Goal: Task Accomplishment & Management: Use online tool/utility

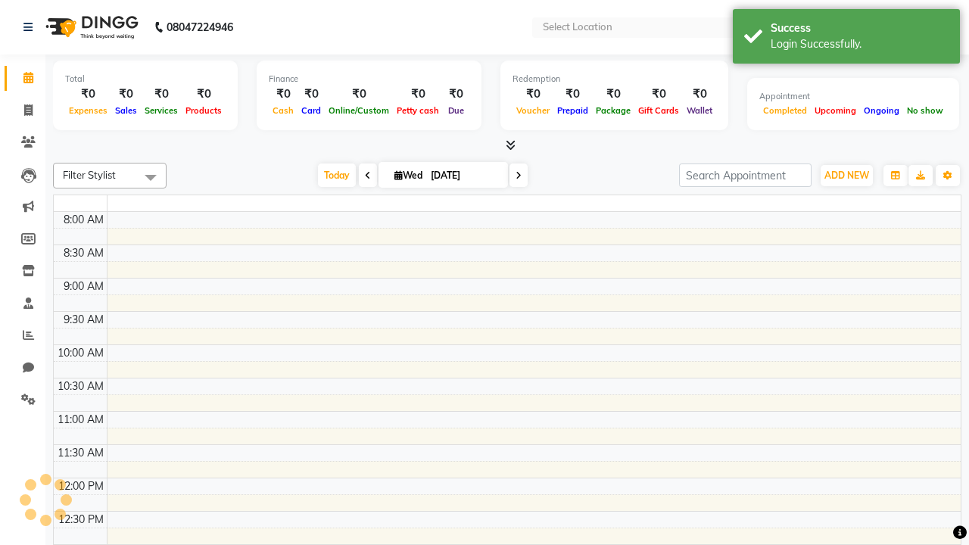
select select "en"
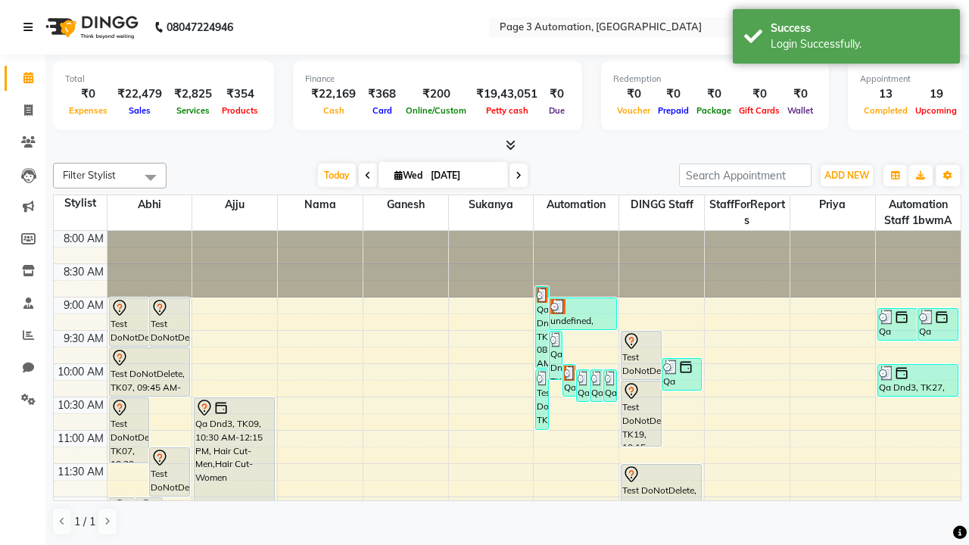
click at [31, 27] on icon at bounding box center [27, 27] width 9 height 11
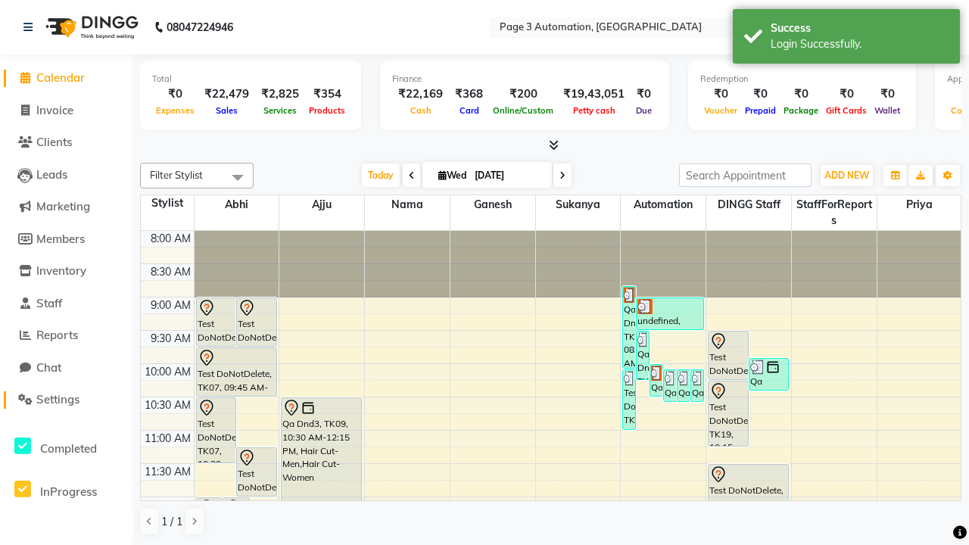
click at [66, 400] on span "Settings" at bounding box center [57, 399] width 43 height 14
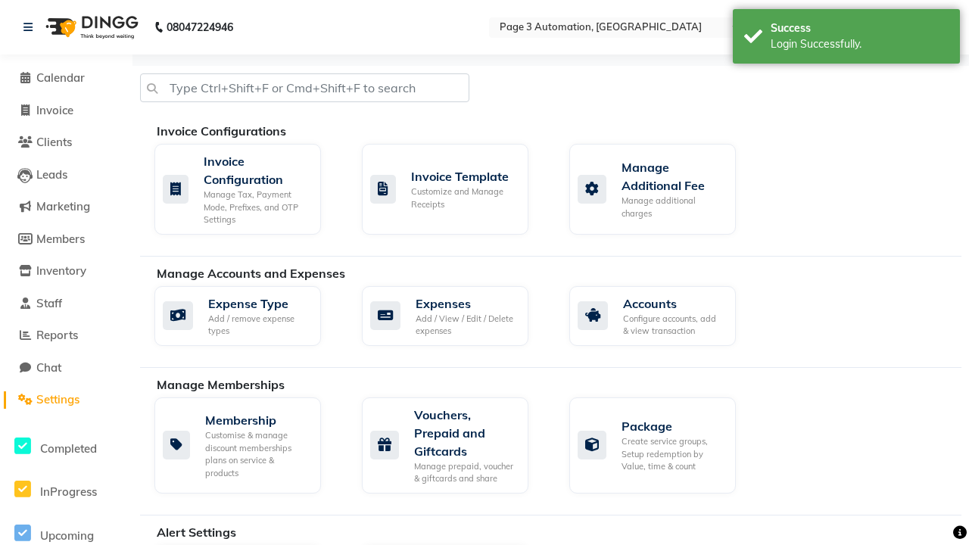
select select "2: 15"
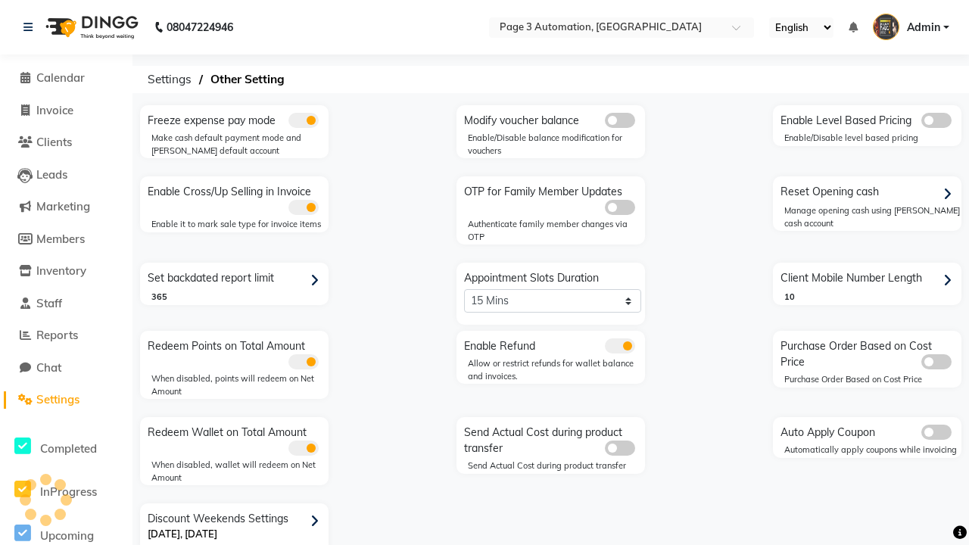
scroll to position [32, 0]
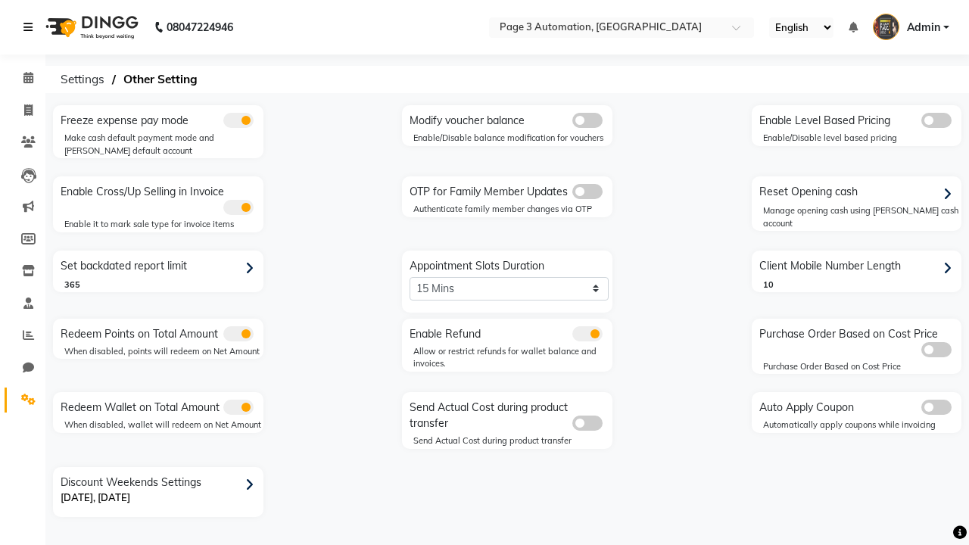
scroll to position [0, 0]
click at [23, 110] on span at bounding box center [28, 110] width 26 height 17
select select "service"
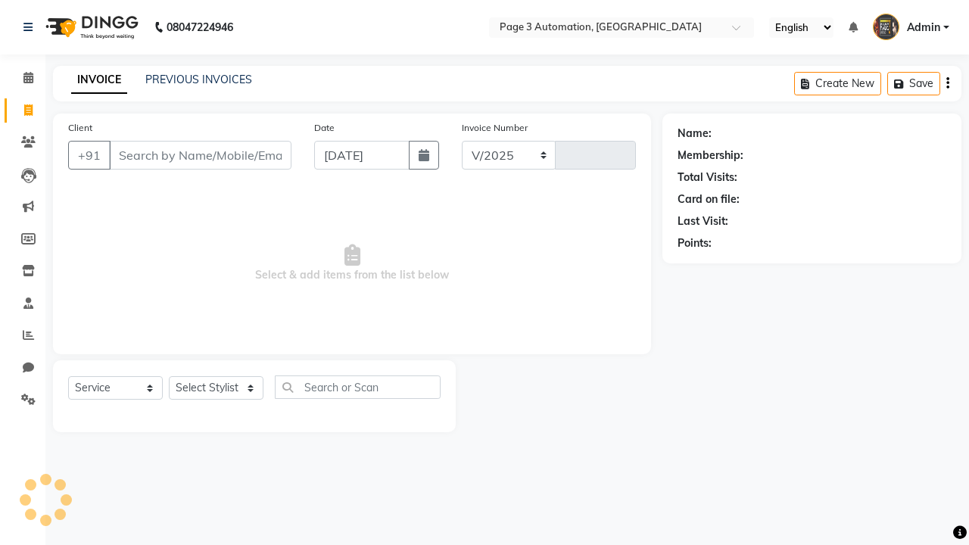
select select "2774"
type input "10065"
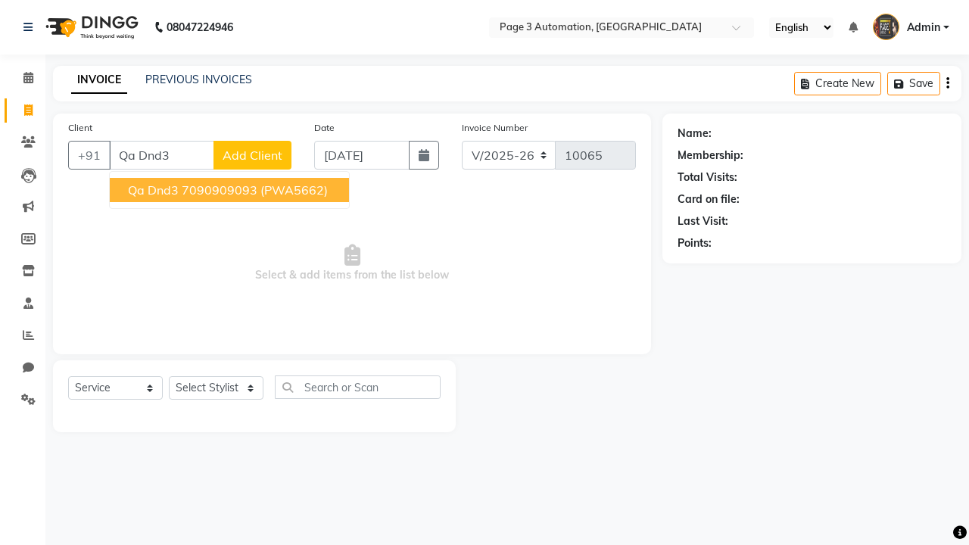
click at [231, 190] on ngb-highlight "7090909093" at bounding box center [220, 189] width 76 height 15
type input "7090909093"
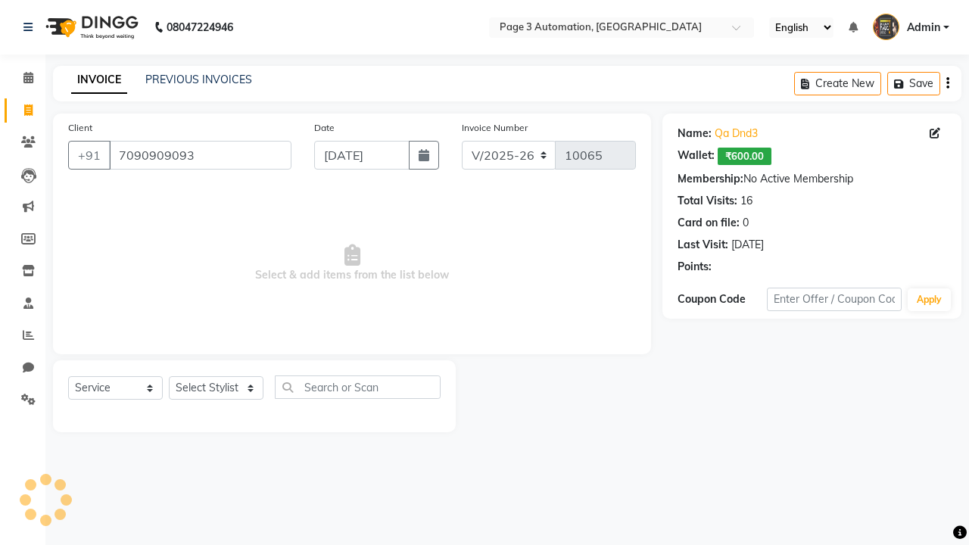
select select "77829"
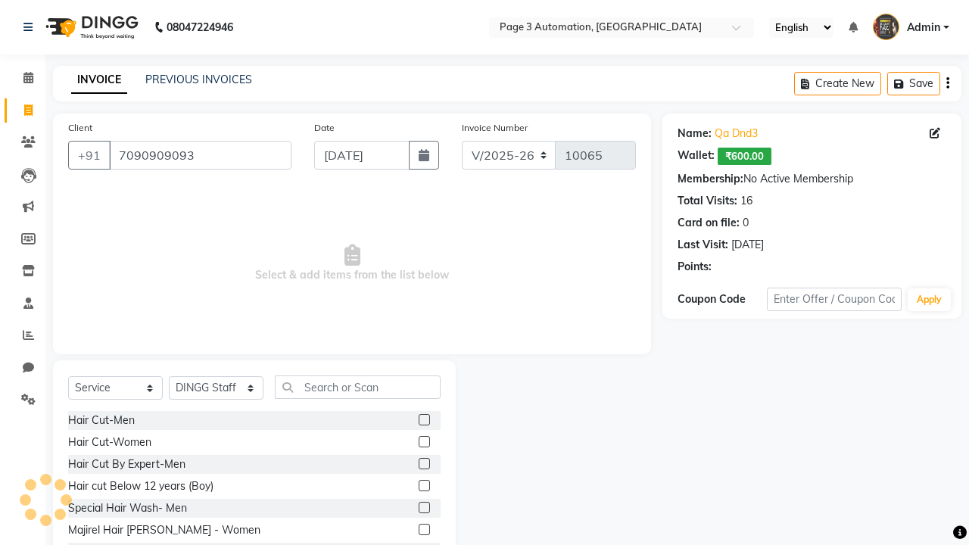
click at [423, 508] on label at bounding box center [424, 507] width 11 height 11
click at [423, 508] on input "checkbox" at bounding box center [424, 508] width 10 height 10
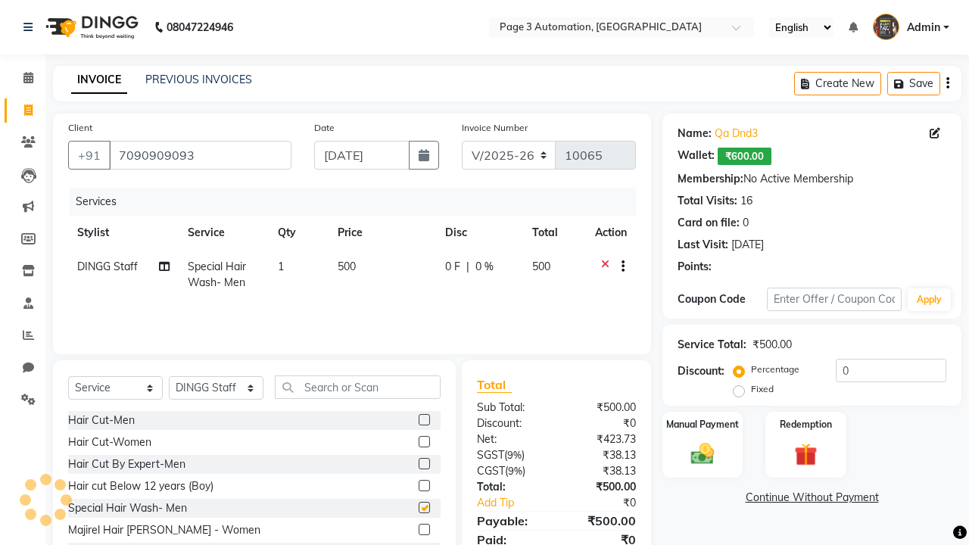
checkbox input "false"
click at [703, 424] on label "Manual Payment" at bounding box center [703, 423] width 76 height 14
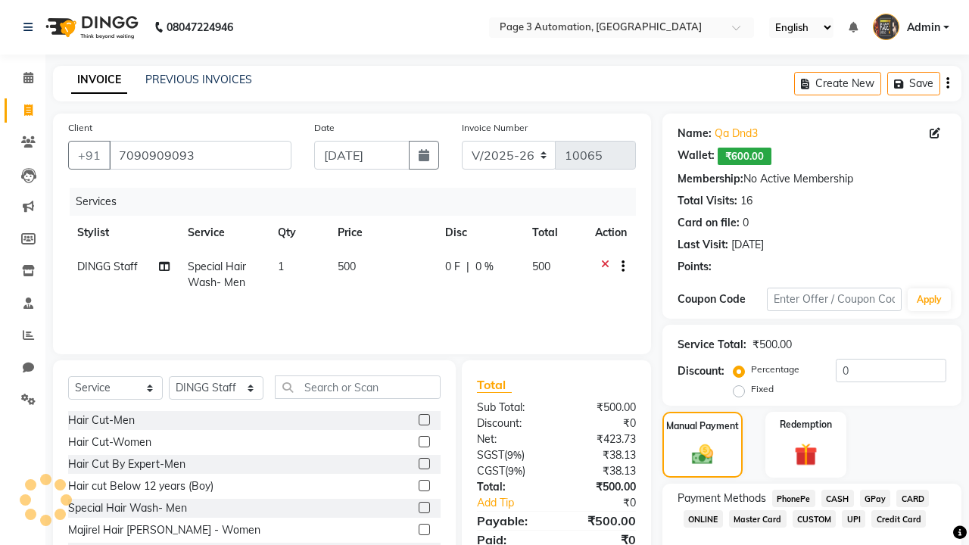
click at [837, 498] on span "CASH" at bounding box center [837, 498] width 33 height 17
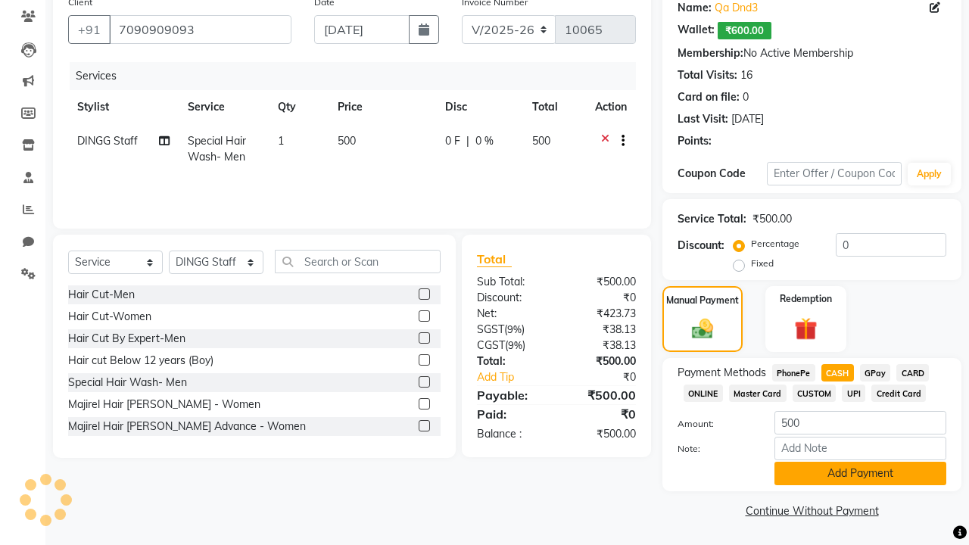
click at [860, 473] on button "Add Payment" at bounding box center [860, 473] width 172 height 23
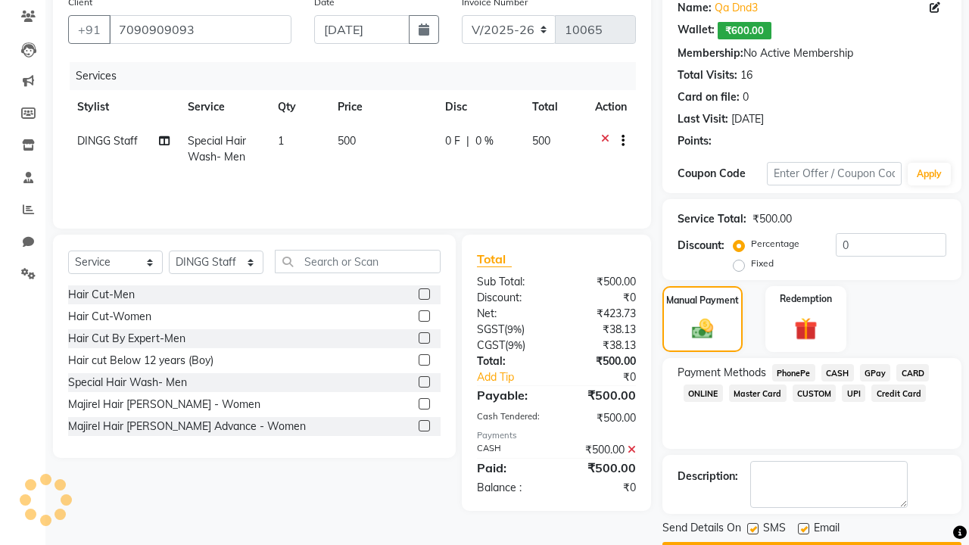
click at [753, 528] on label at bounding box center [752, 528] width 11 height 11
click at [753, 528] on input "checkbox" at bounding box center [752, 530] width 10 height 10
checkbox input "false"
click at [803, 528] on label at bounding box center [803, 528] width 11 height 11
click at [803, 528] on input "checkbox" at bounding box center [803, 530] width 10 height 10
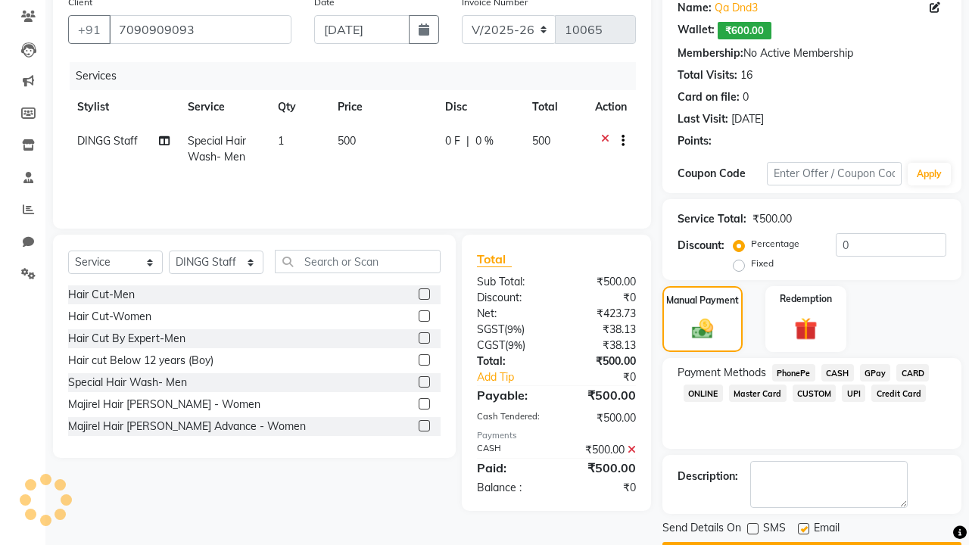
checkbox input "false"
click at [812, 542] on button "Checkout" at bounding box center [811, 553] width 299 height 23
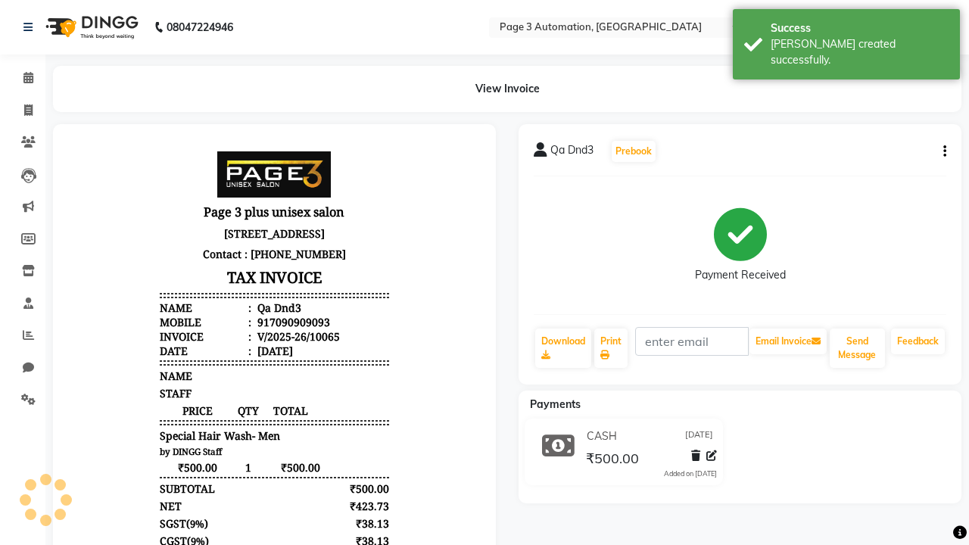
click at [846, 39] on div "[PERSON_NAME] created successfully." at bounding box center [860, 52] width 178 height 32
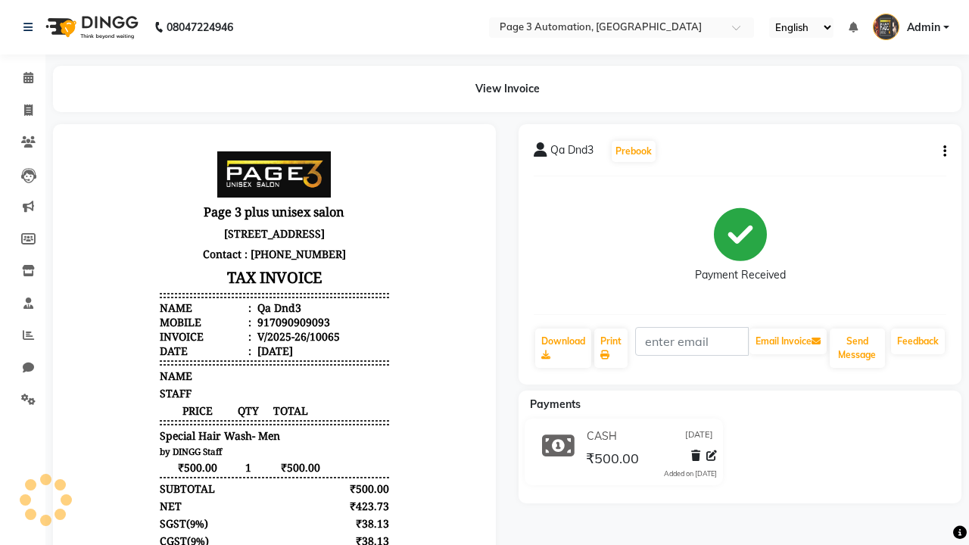
click at [942, 151] on button "button" at bounding box center [941, 152] width 9 height 16
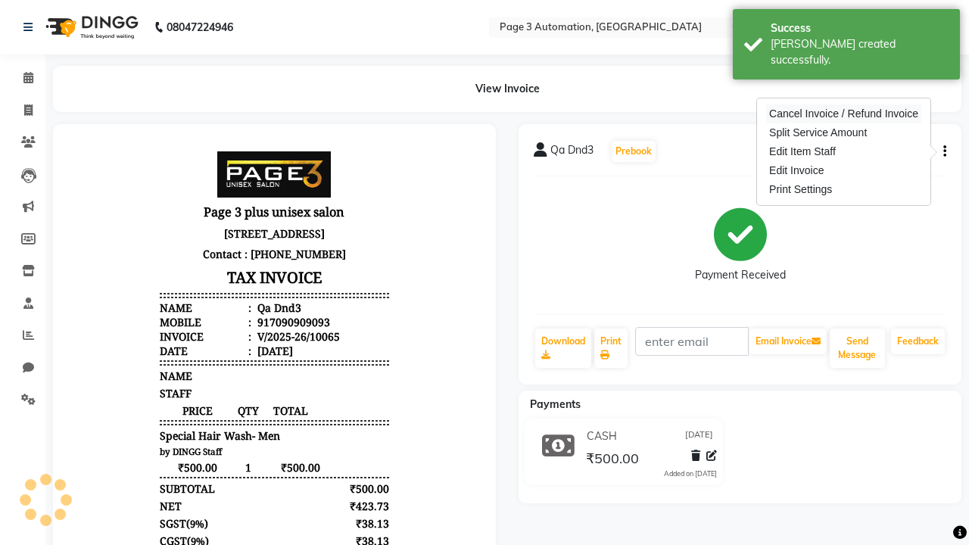
click at [843, 114] on div "Cancel Invoice / Refund Invoice" at bounding box center [843, 113] width 155 height 19
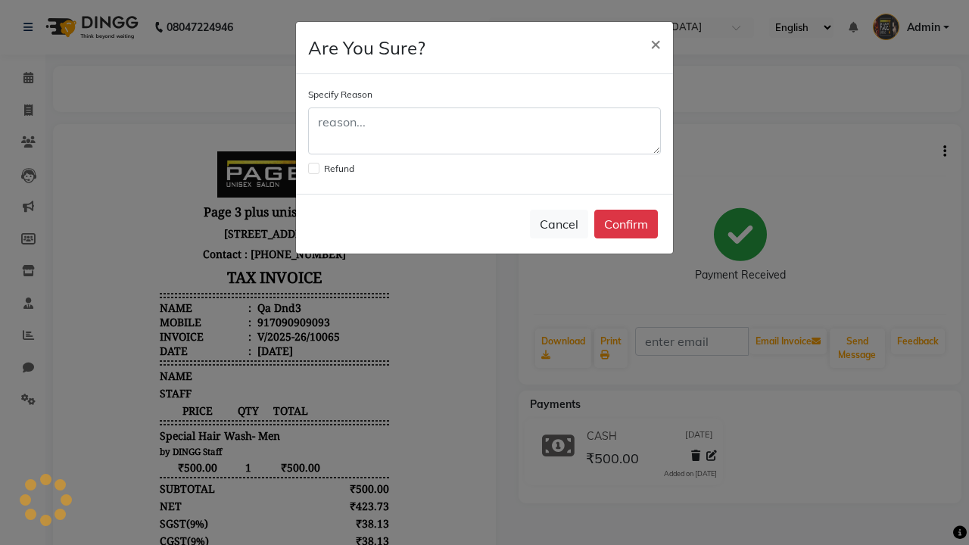
click at [313, 168] on label at bounding box center [313, 168] width 11 height 11
click at [313, 168] on input "checkbox" at bounding box center [313, 167] width 10 height 10
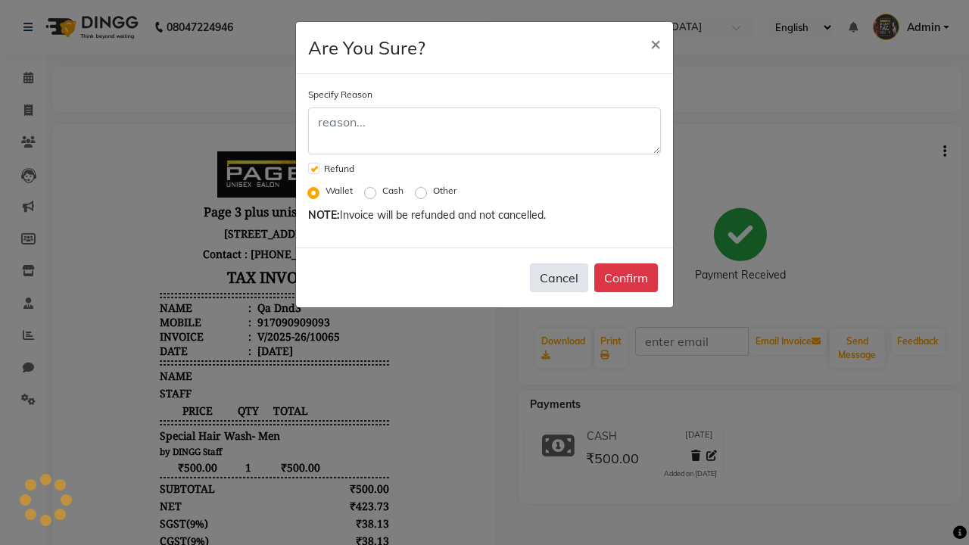
click at [559, 278] on button "Cancel" at bounding box center [559, 277] width 58 height 29
checkbox input "false"
